Goal: Book appointment/travel/reservation

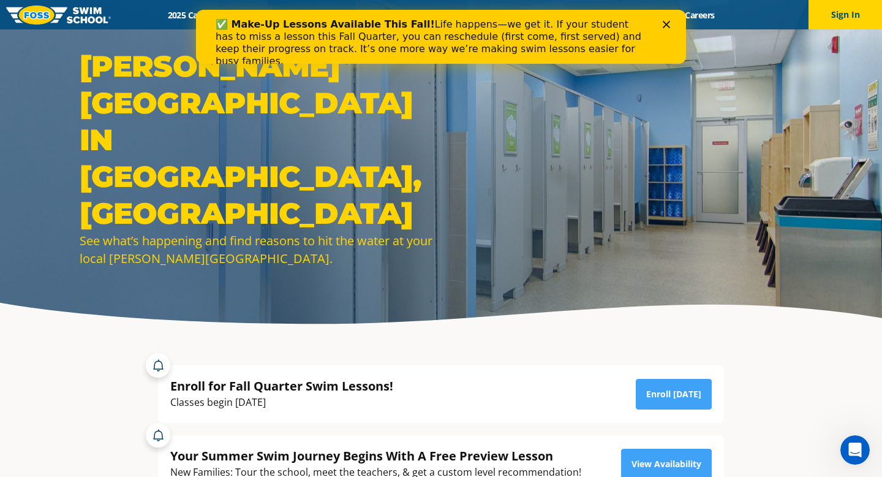
click at [669, 25] on icon "Close" at bounding box center [666, 24] width 7 height 7
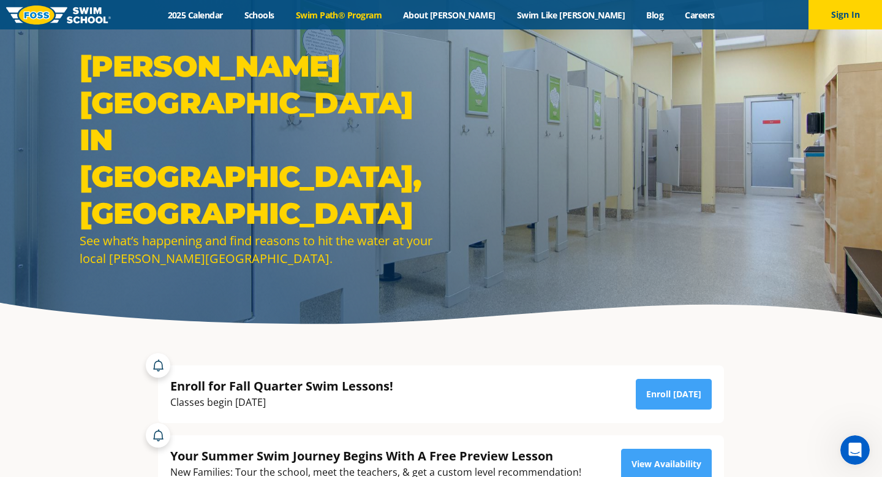
click at [390, 12] on link "Swim Path® Program" at bounding box center [338, 15] width 107 height 12
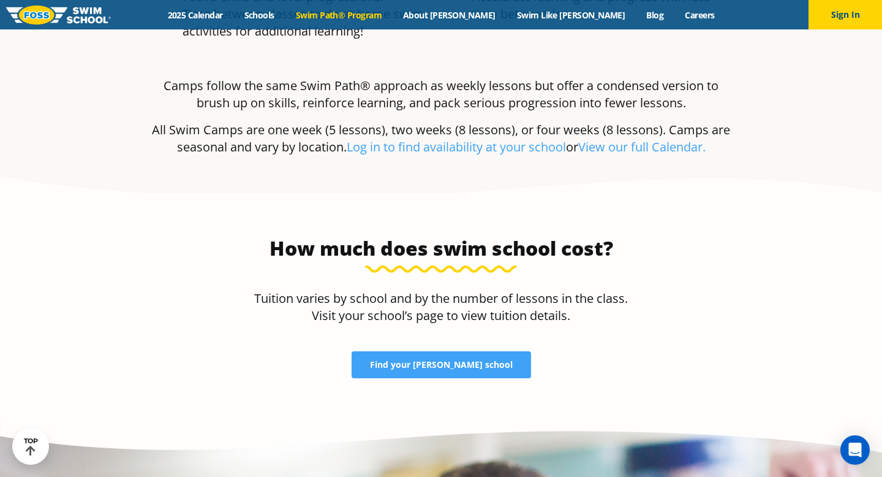
scroll to position [2443, 0]
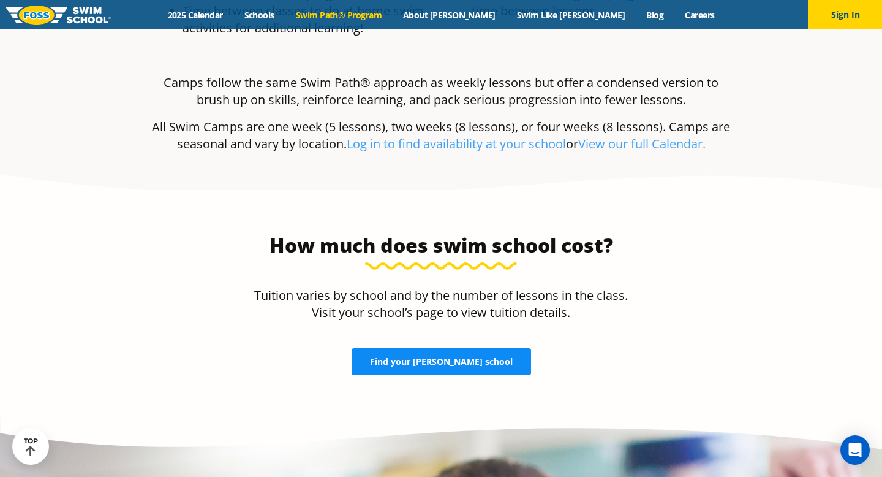
click at [413, 357] on span "Find your FOSS school" at bounding box center [441, 361] width 143 height 9
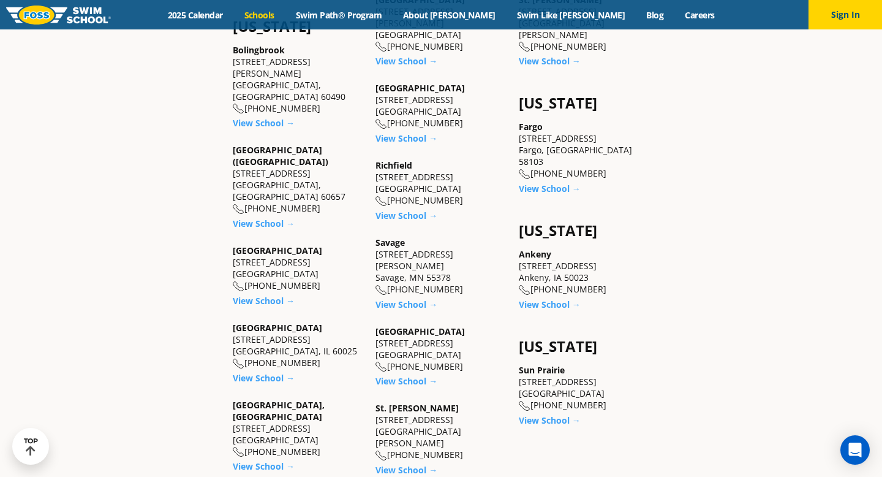
scroll to position [822, 0]
click at [262, 459] on link "View School →" at bounding box center [264, 465] width 62 height 12
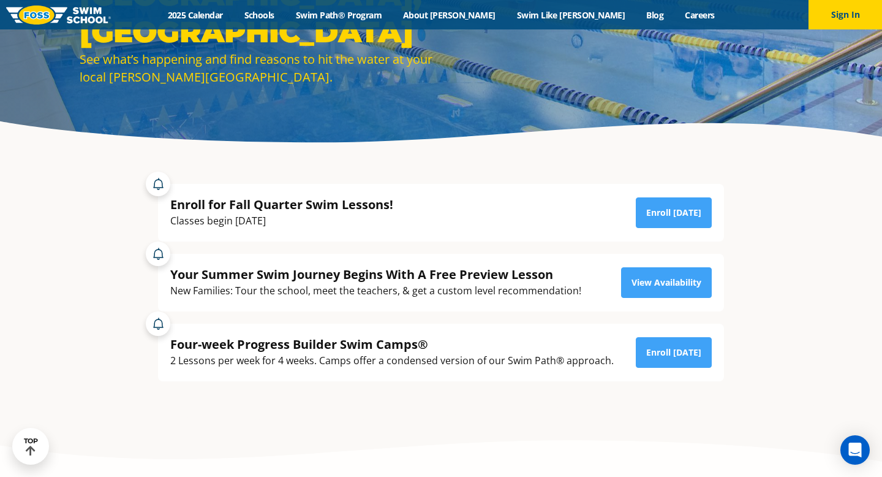
scroll to position [184, 0]
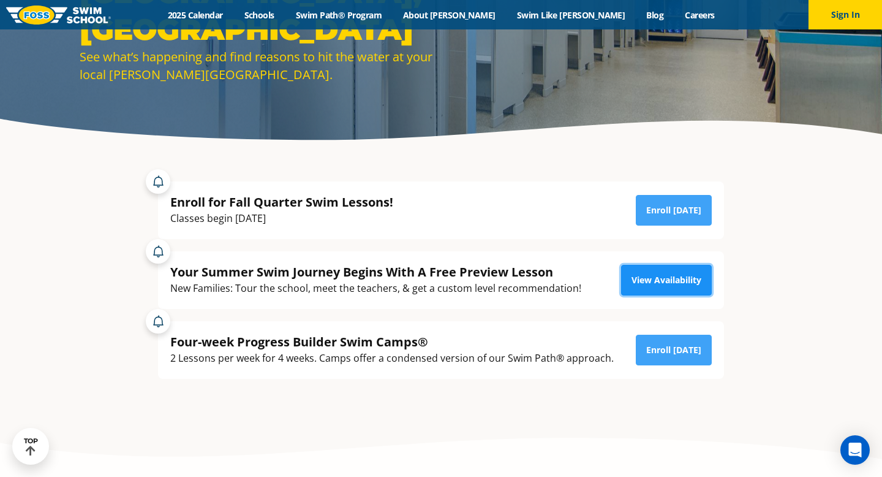
click at [657, 275] on link "View Availability" at bounding box center [666, 280] width 91 height 31
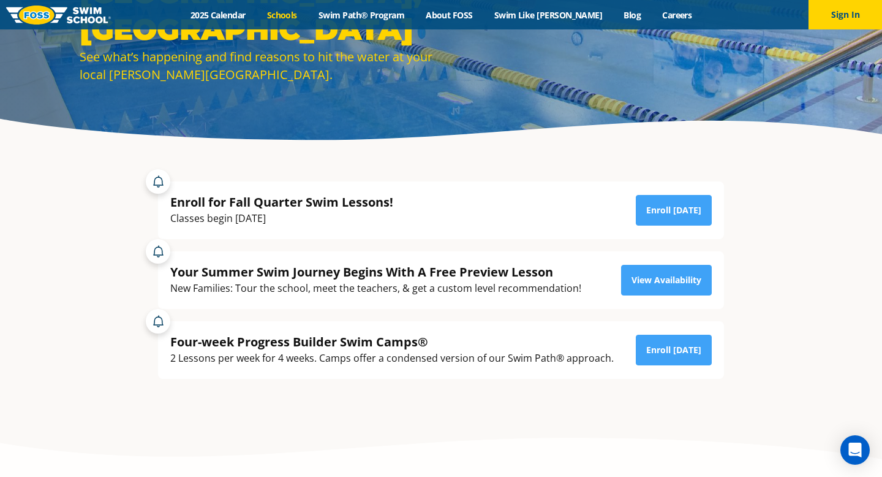
click at [296, 18] on link "Schools" at bounding box center [281, 15] width 51 height 12
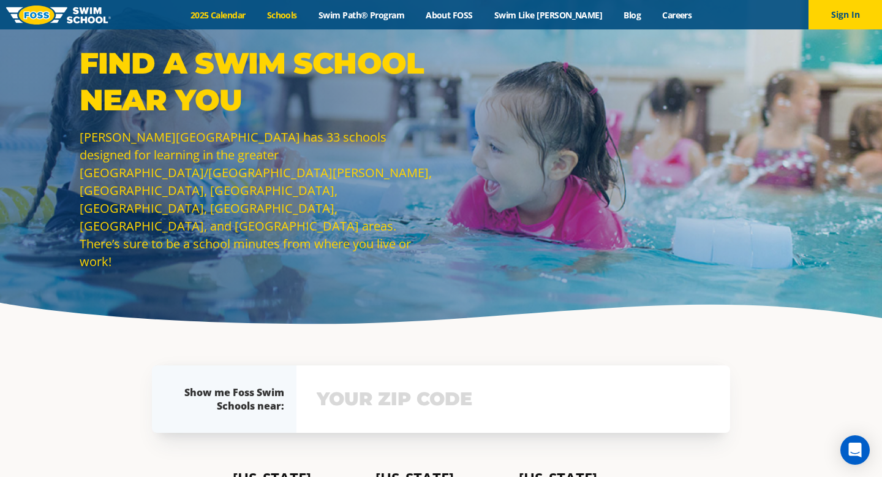
click at [239, 14] on link "2025 Calendar" at bounding box center [217, 15] width 77 height 12
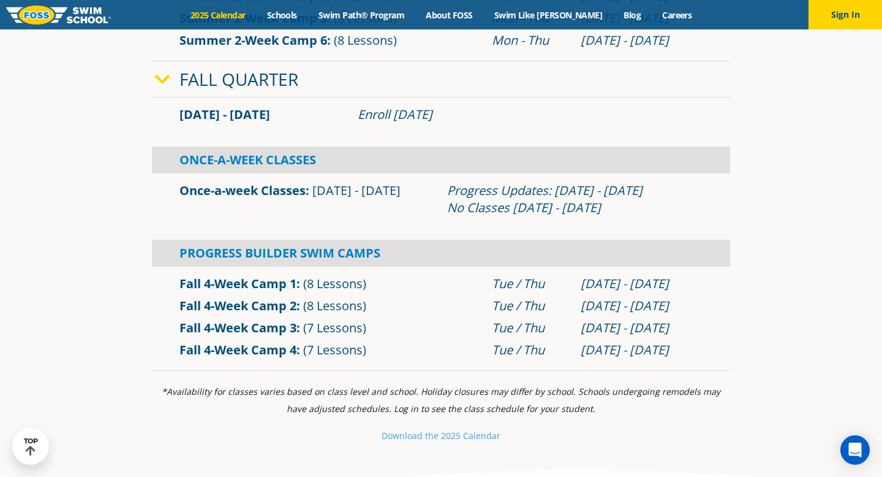
scroll to position [790, 0]
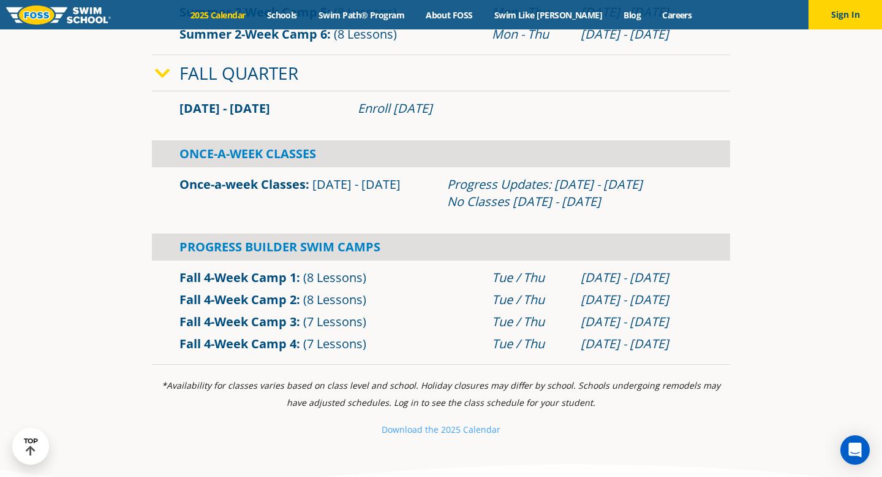
click at [265, 273] on link "Fall 4-Week Camp 1" at bounding box center [237, 277] width 117 height 17
click at [564, 17] on link "Swim Like [PERSON_NAME]" at bounding box center [548, 15] width 130 height 12
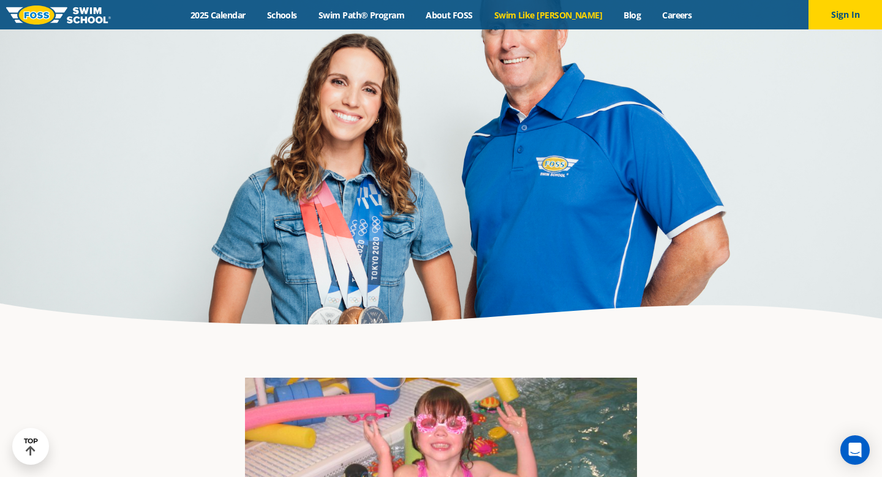
scroll to position [1351, 0]
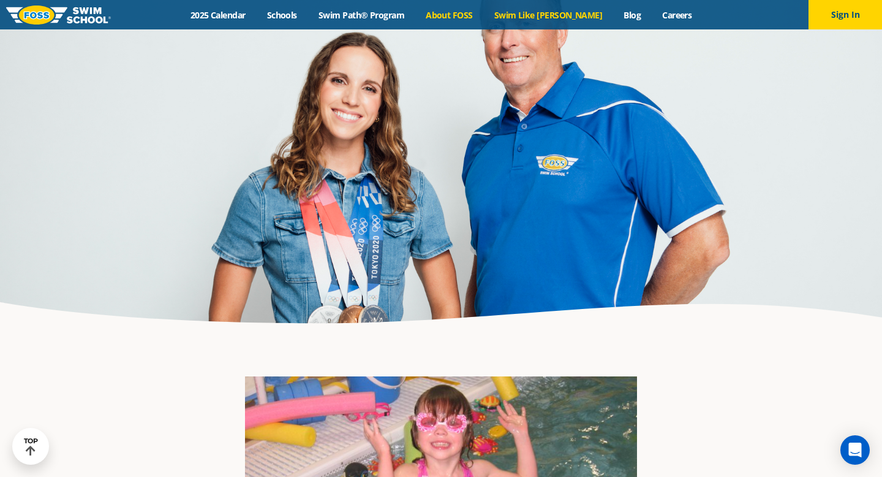
click at [474, 13] on link "About FOSS" at bounding box center [449, 15] width 69 height 12
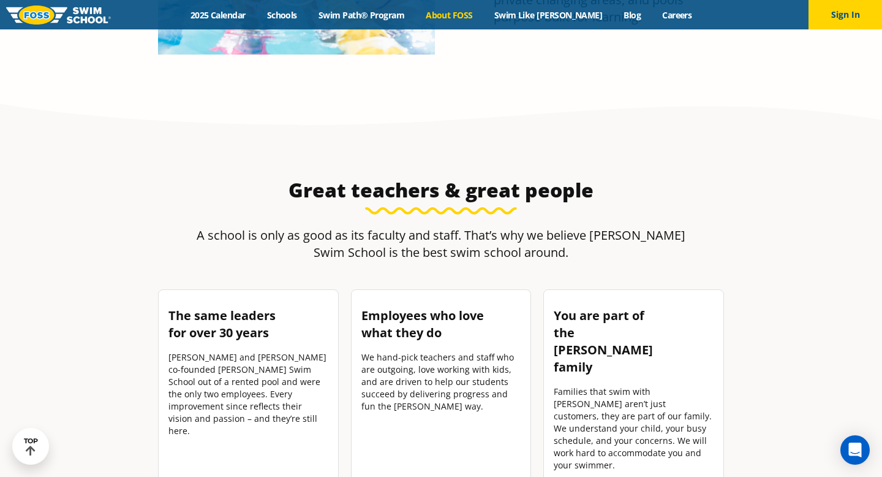
scroll to position [1522, 0]
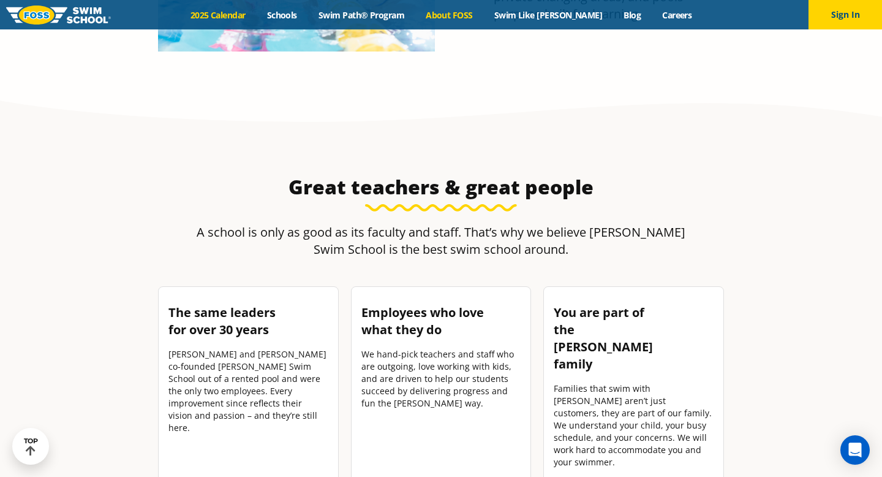
click at [244, 17] on link "2025 Calendar" at bounding box center [217, 15] width 77 height 12
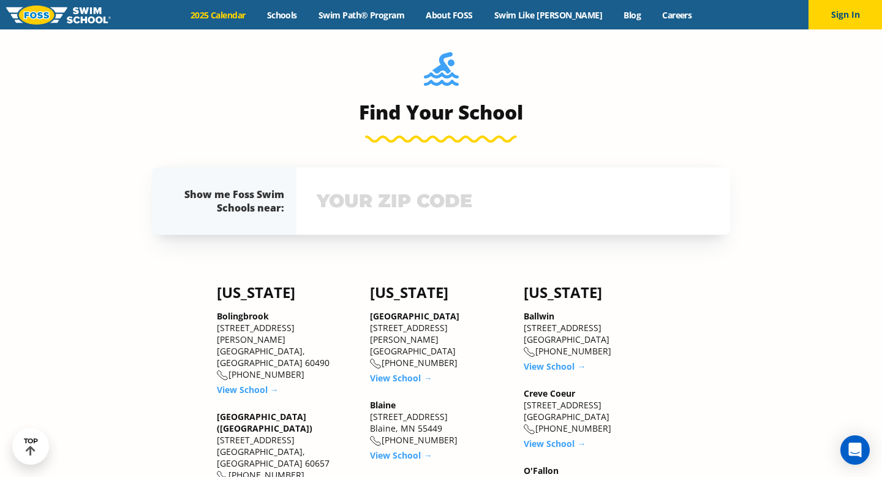
scroll to position [1282, 0]
